Goal: Information Seeking & Learning: Learn about a topic

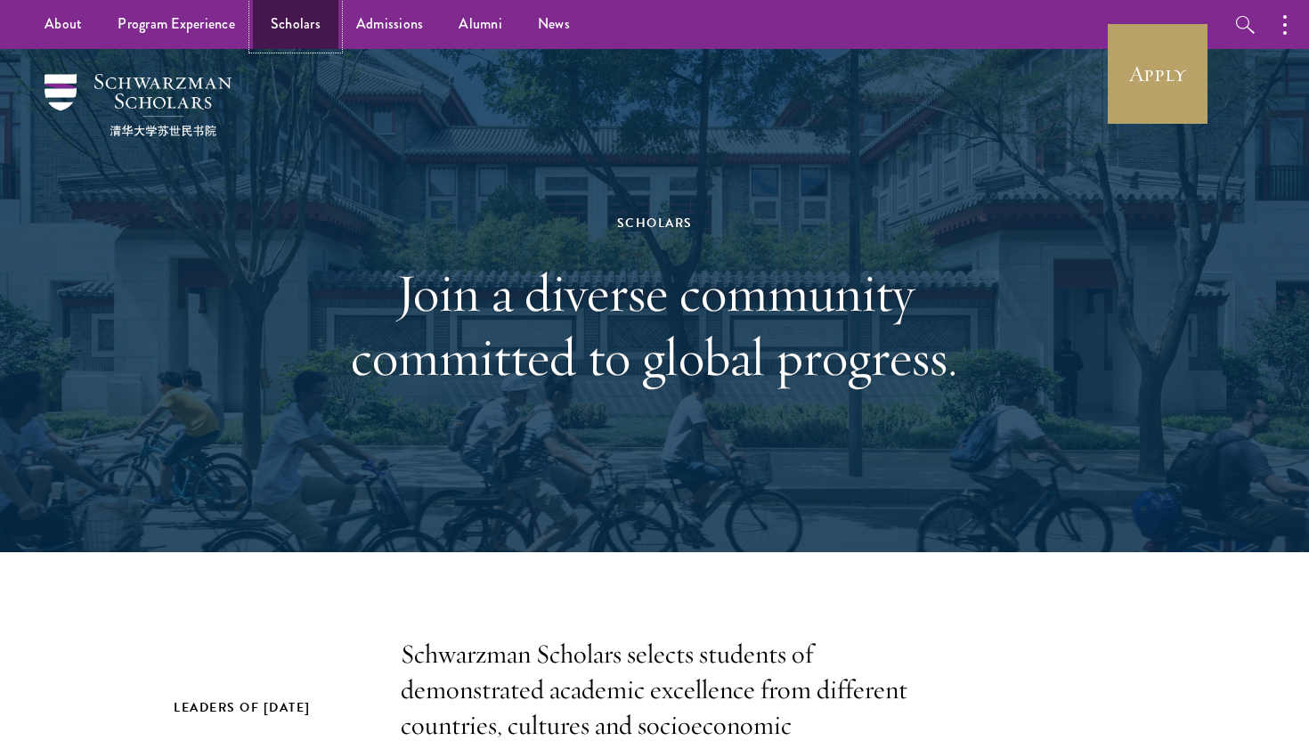
click at [294, 31] on link "Scholars" at bounding box center [295, 24] width 85 height 49
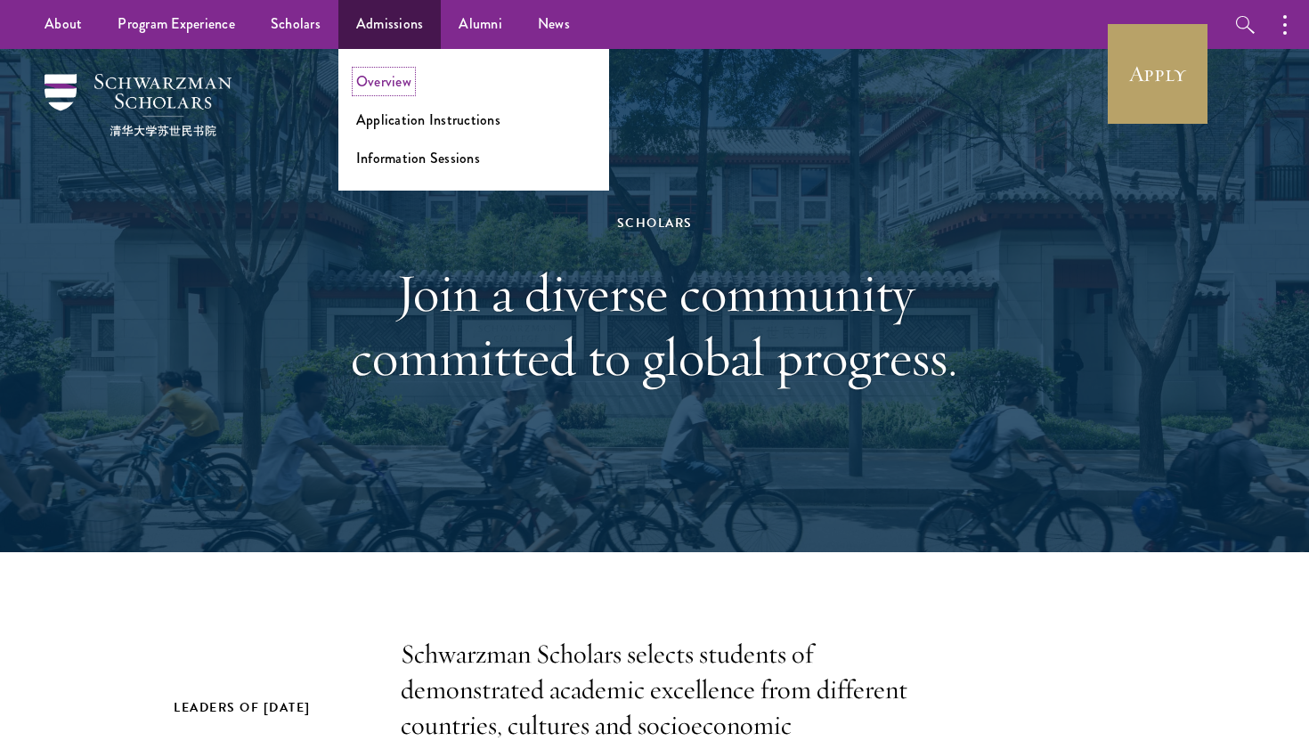
click at [386, 88] on link "Overview" at bounding box center [383, 81] width 55 height 20
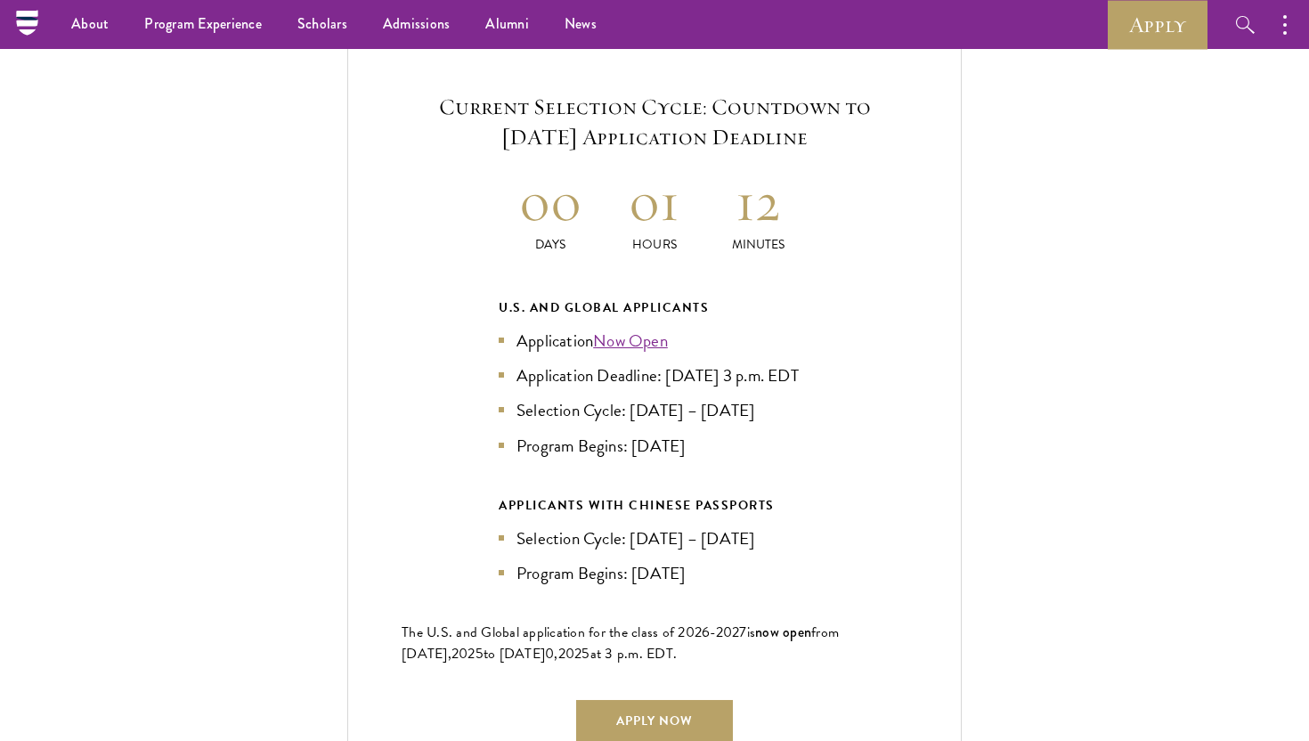
scroll to position [3810, 0]
